Goal: Transaction & Acquisition: Download file/media

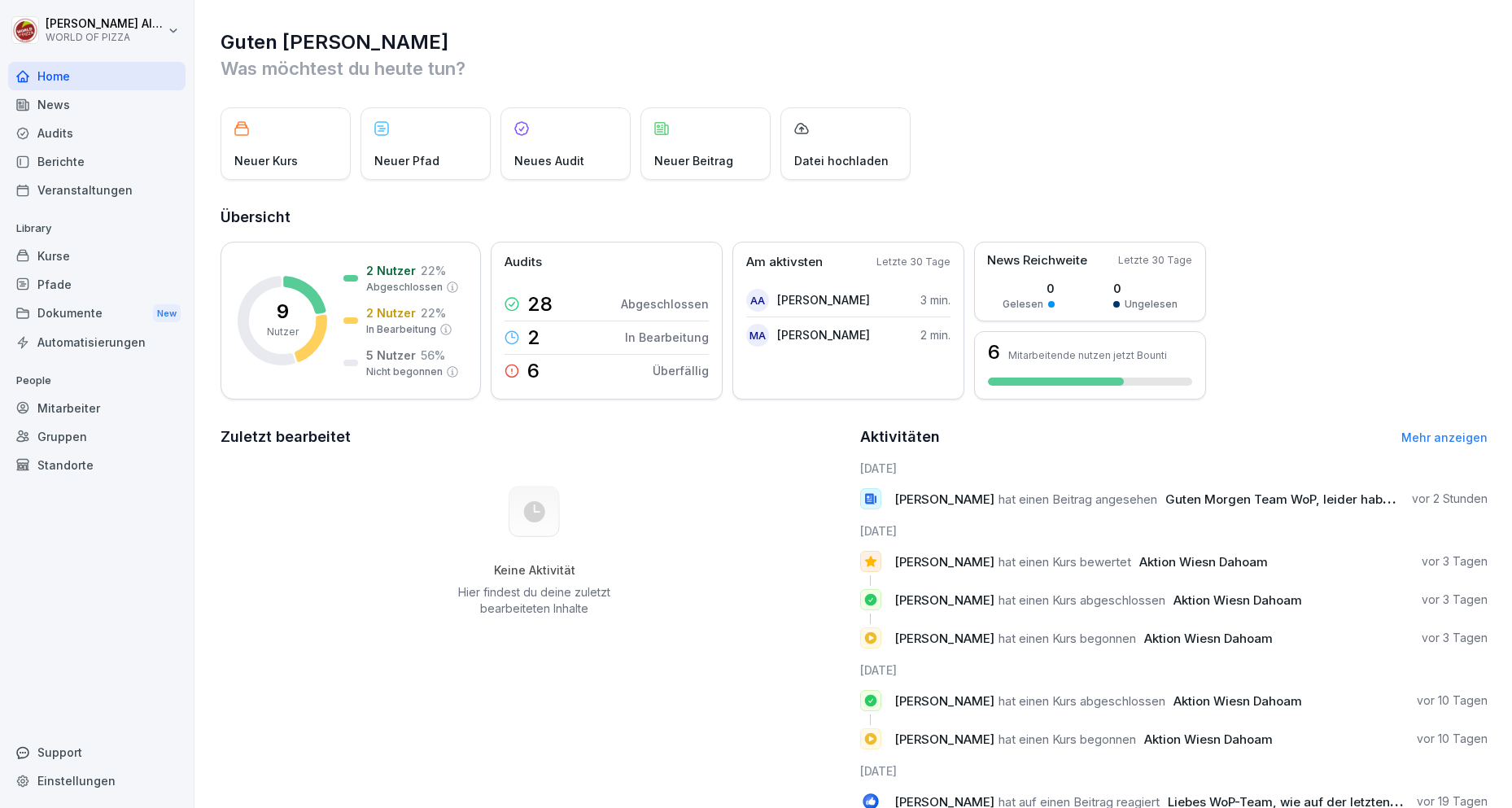
click at [87, 315] on div "Dokumente New" at bounding box center [97, 314] width 178 height 30
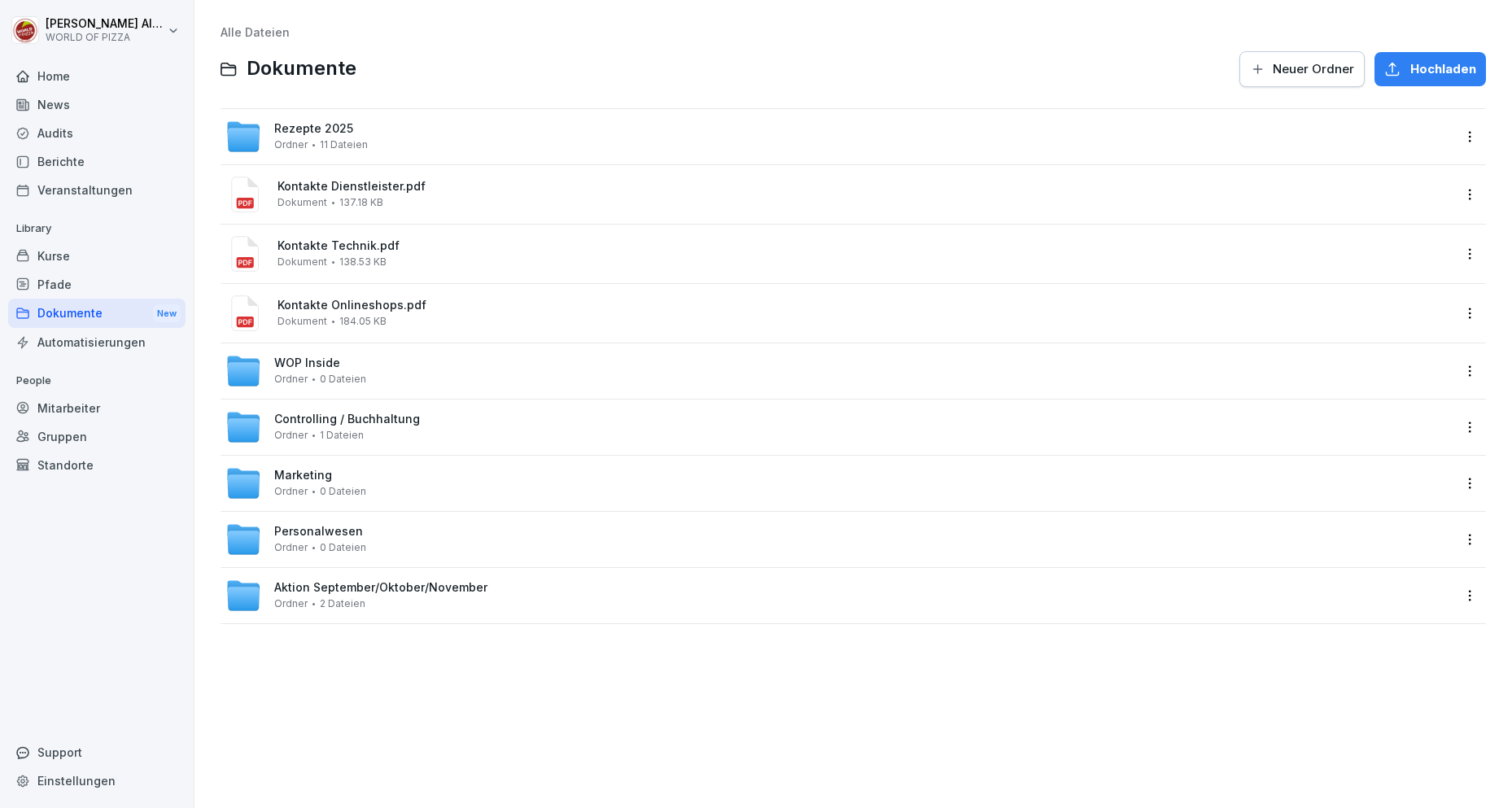
click at [330, 129] on span "Rezepte 2025" at bounding box center [314, 129] width 79 height 14
click at [313, 473] on span "Marketing" at bounding box center [303, 476] width 57 height 14
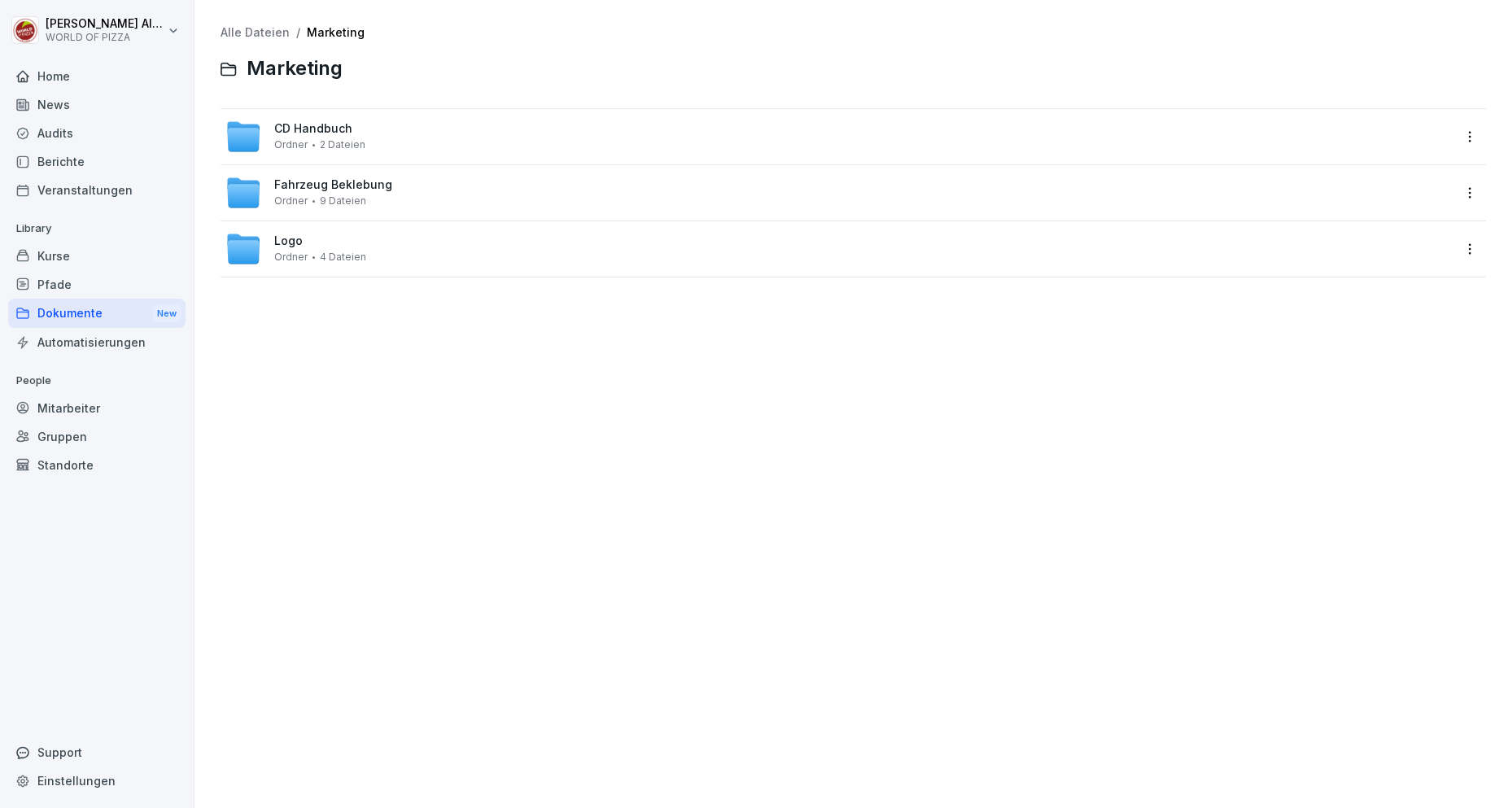
click at [335, 129] on span "CD Handbuch" at bounding box center [313, 129] width 78 height 14
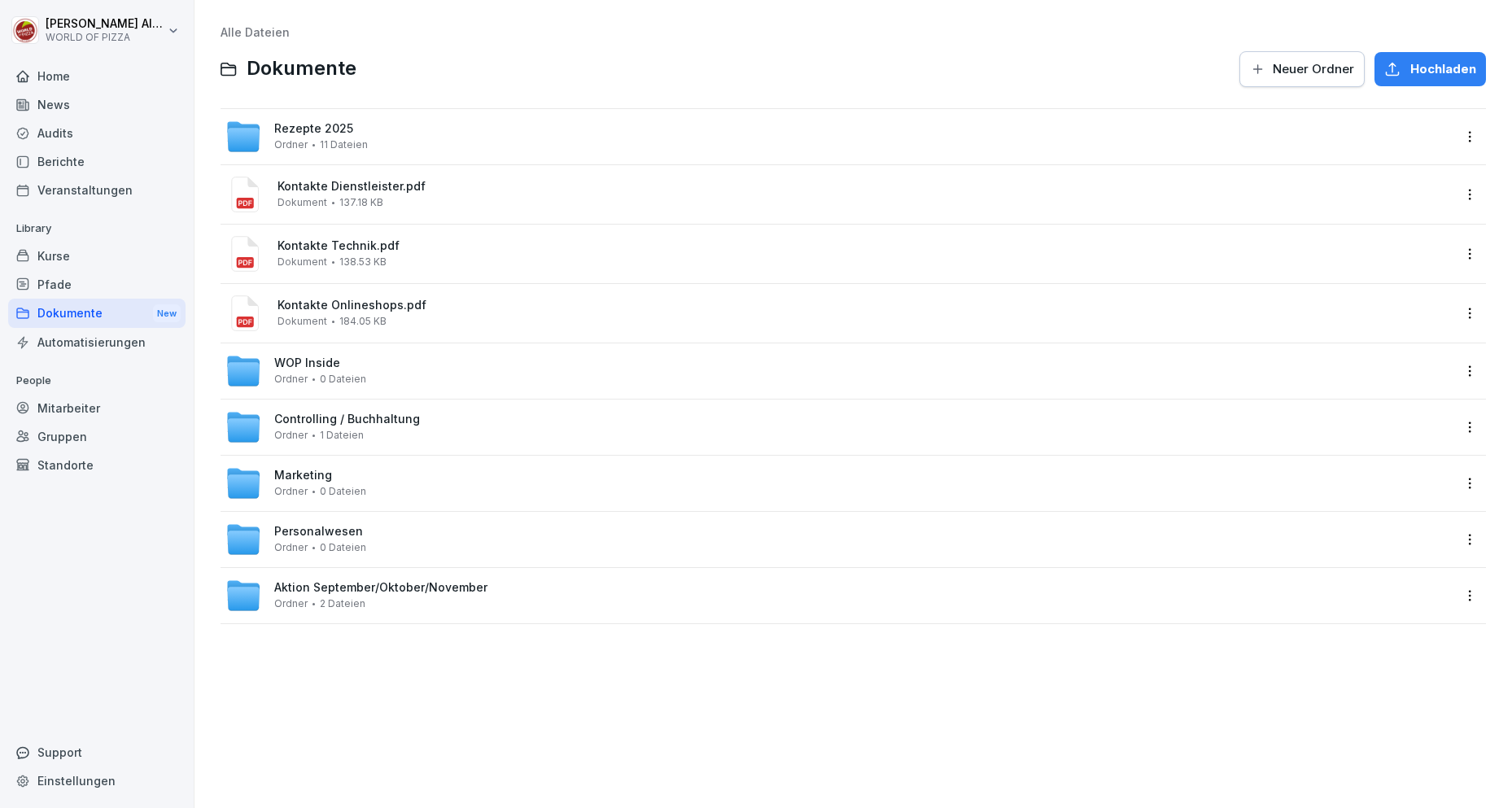
click at [410, 592] on span "Aktion September/Oktober/November" at bounding box center [381, 588] width 213 height 14
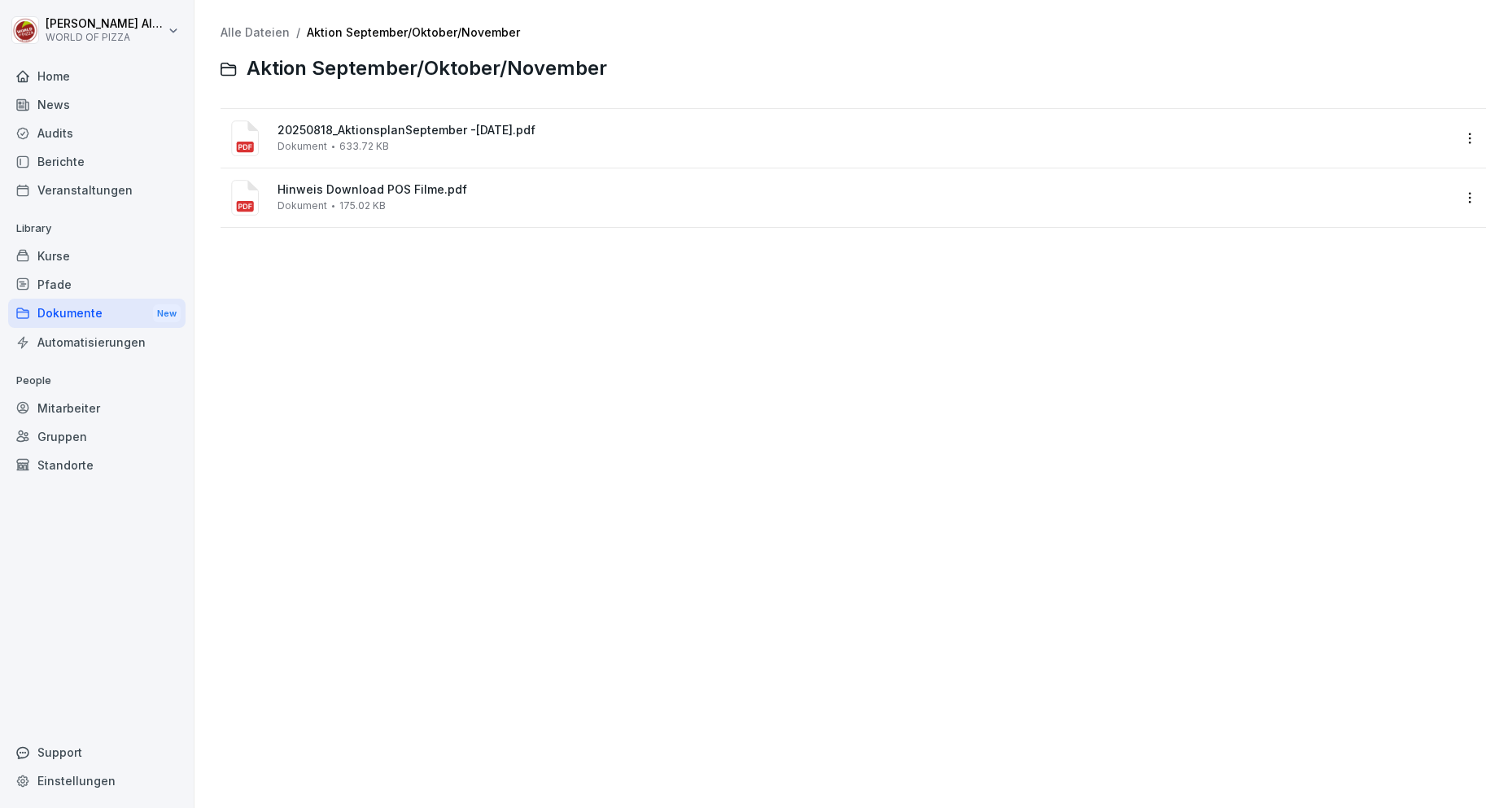
click at [345, 141] on span "633.72 KB" at bounding box center [364, 147] width 50 height 11
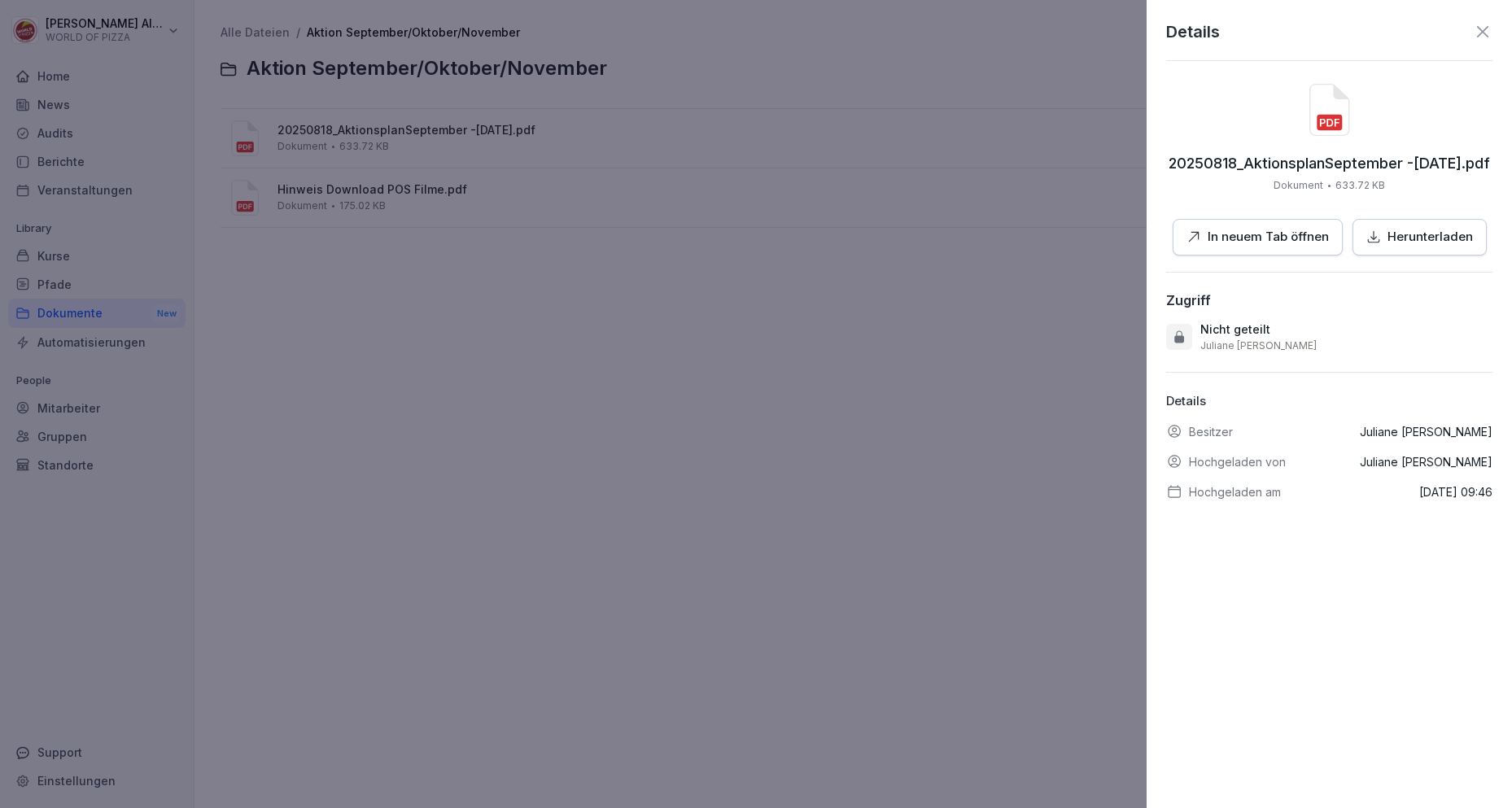
click at [1419, 231] on p "Herunterladen" at bounding box center [1430, 237] width 86 height 19
click at [922, 283] on div at bounding box center [756, 404] width 1512 height 808
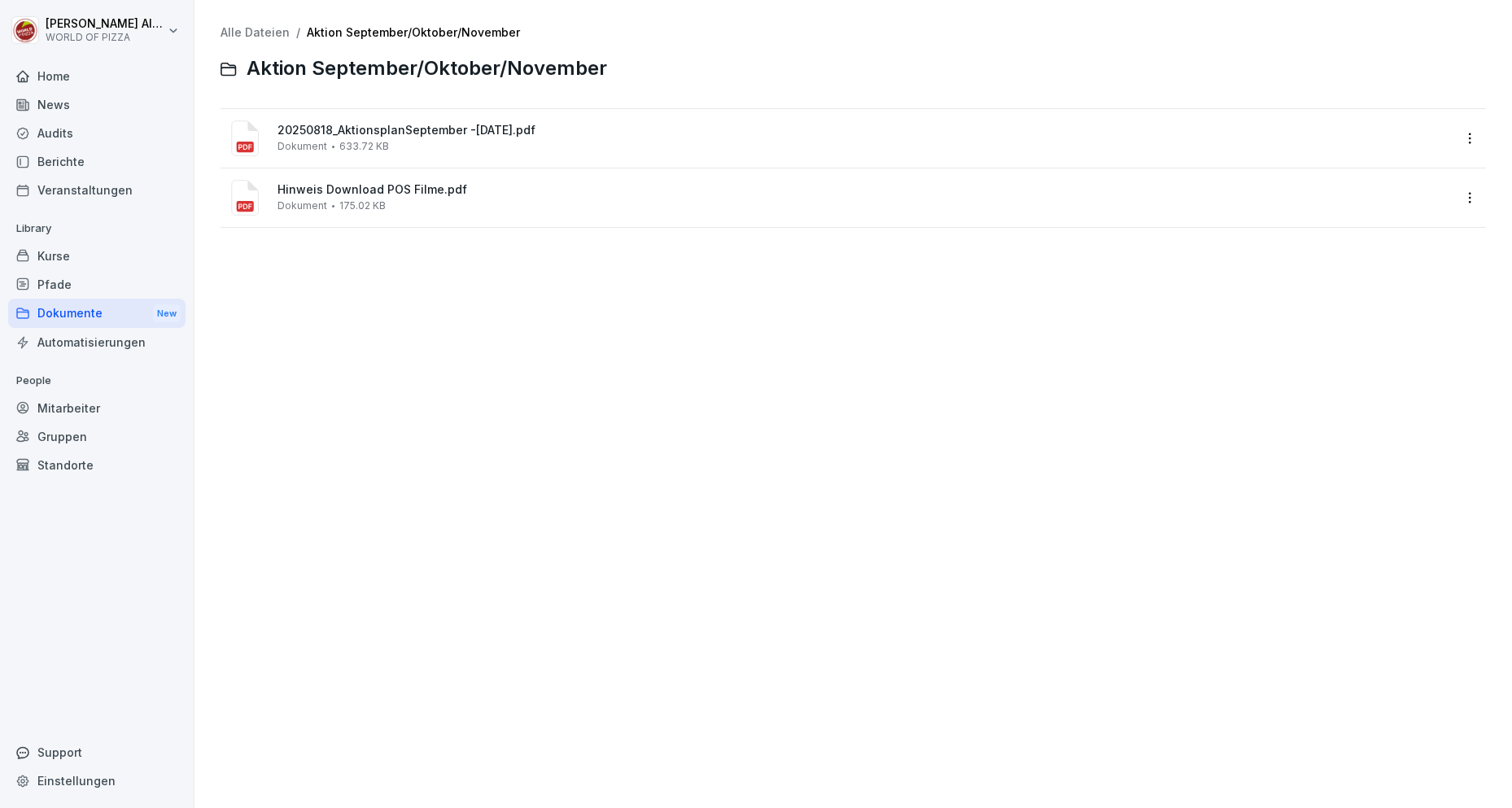
click at [360, 189] on span "Hinweis Download POS Filme.pdf" at bounding box center [864, 190] width 1174 height 14
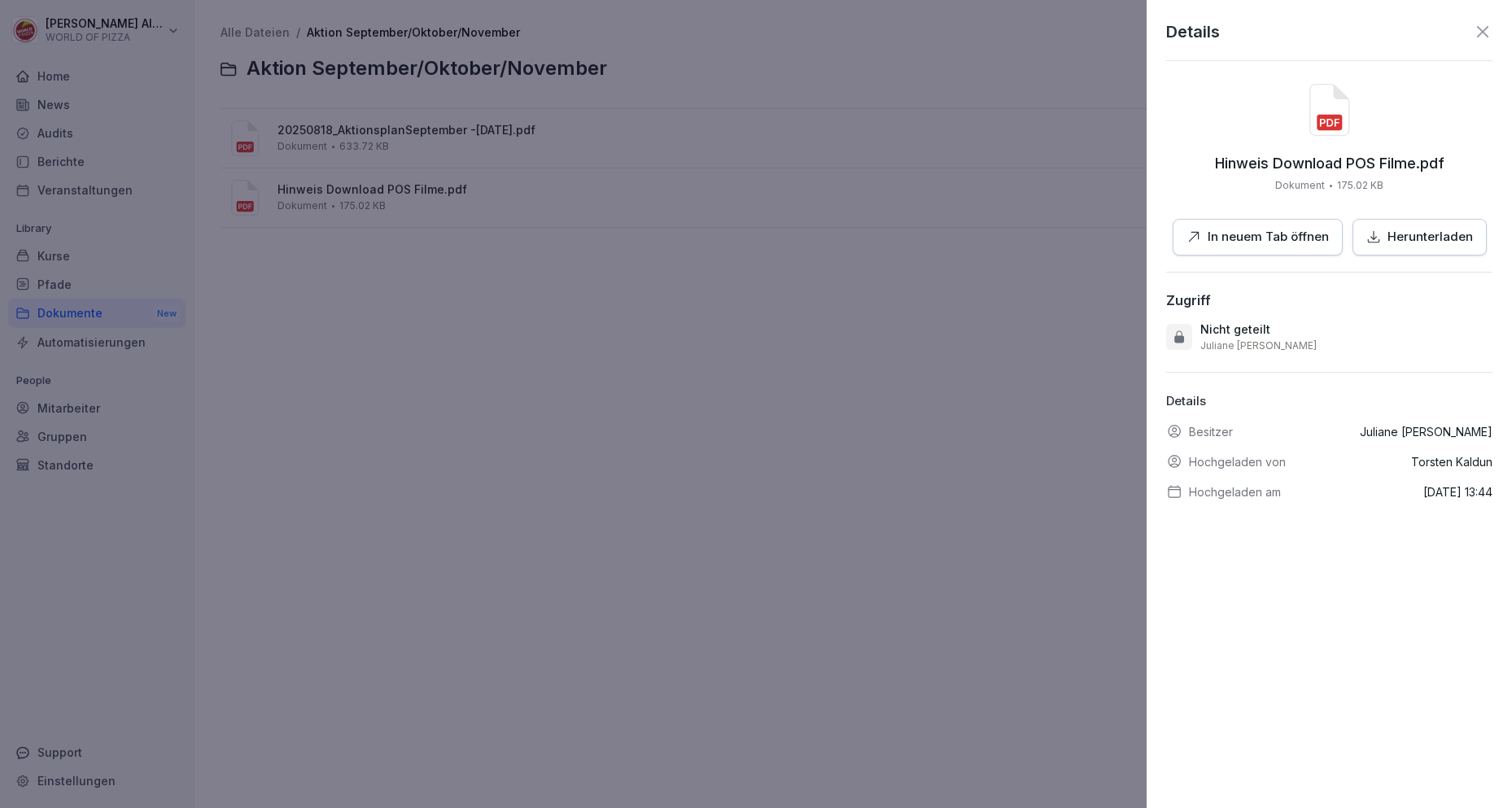
click at [1377, 234] on div "Herunterladen" at bounding box center [1419, 237] width 106 height 19
